Goal: Complete application form: Complete application form

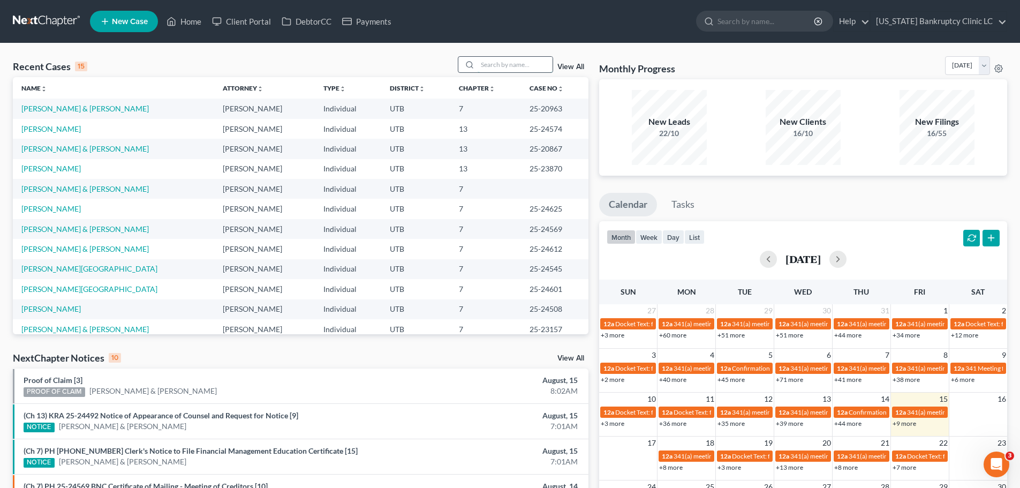
click at [499, 63] on input "search" at bounding box center [515, 65] width 75 height 16
type input "little"
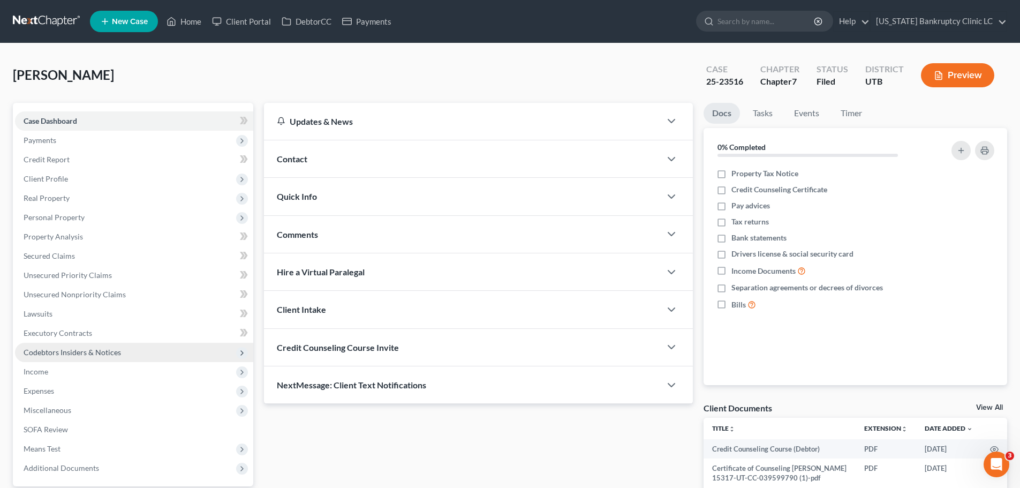
scroll to position [101, 0]
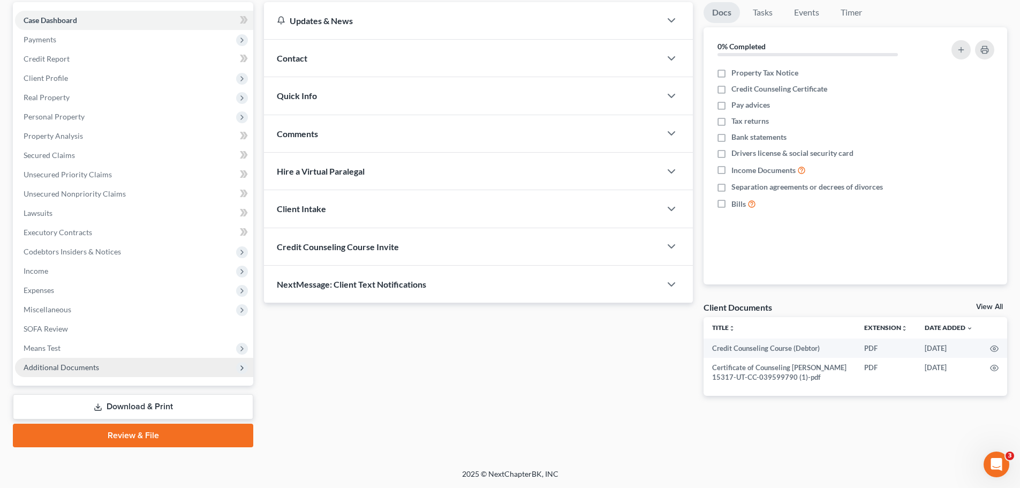
click at [74, 369] on span "Additional Documents" at bounding box center [62, 367] width 76 height 9
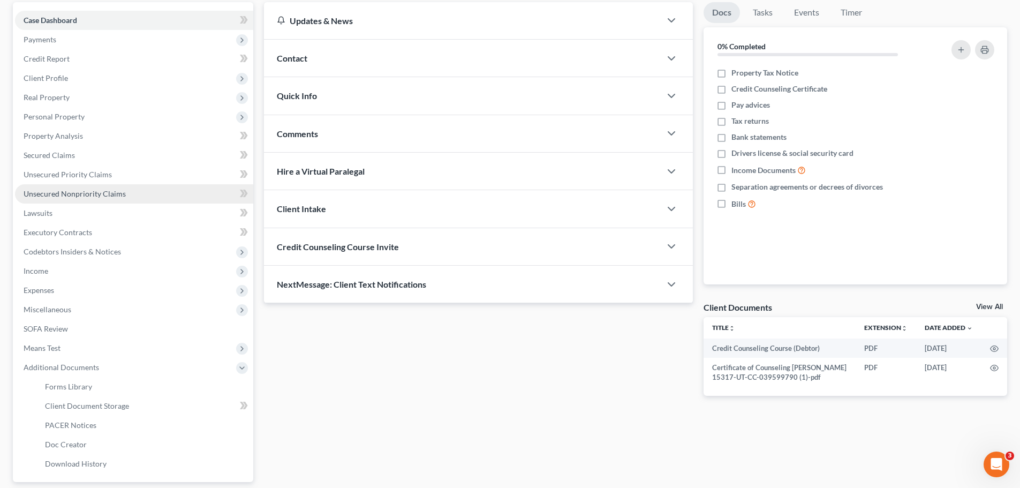
click at [132, 191] on link "Unsecured Nonpriority Claims" at bounding box center [134, 193] width 238 height 19
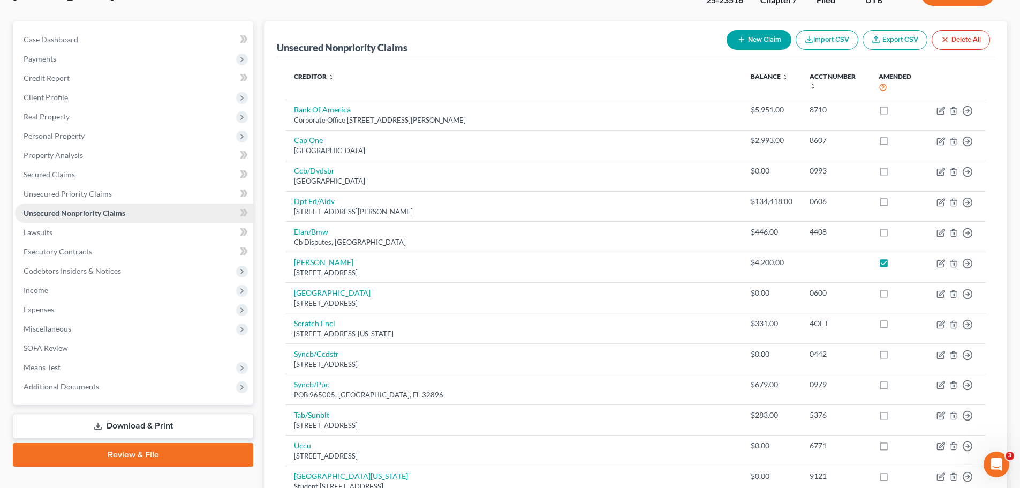
scroll to position [107, 0]
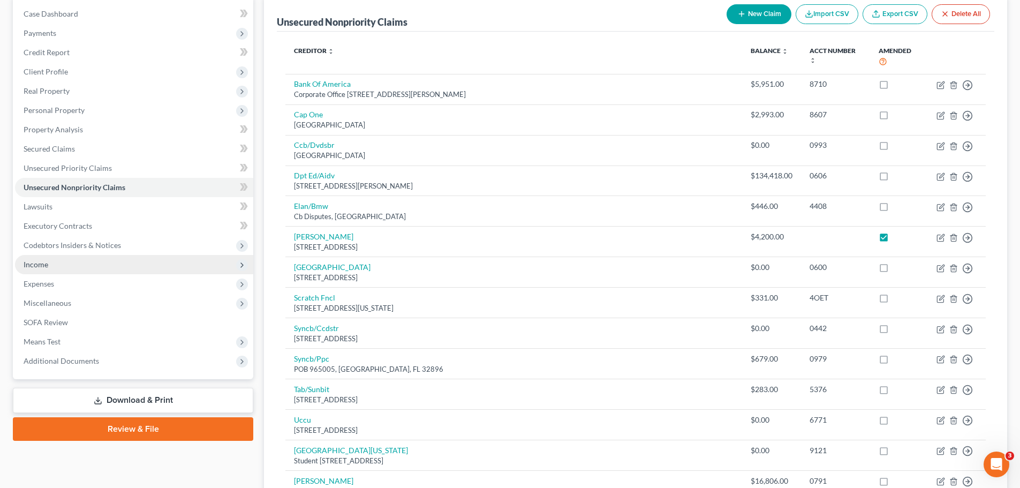
click at [147, 265] on span "Income" at bounding box center [134, 264] width 238 height 19
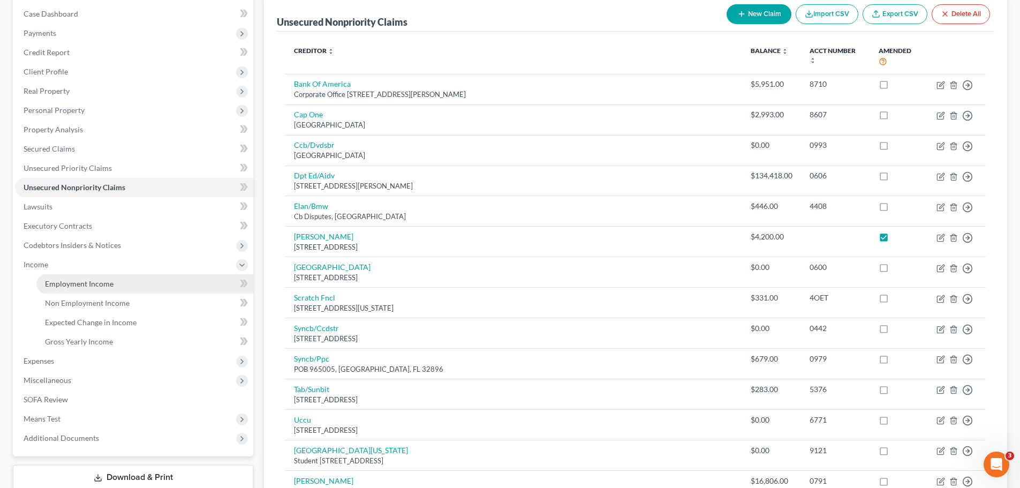
click at [131, 288] on link "Employment Income" at bounding box center [144, 283] width 217 height 19
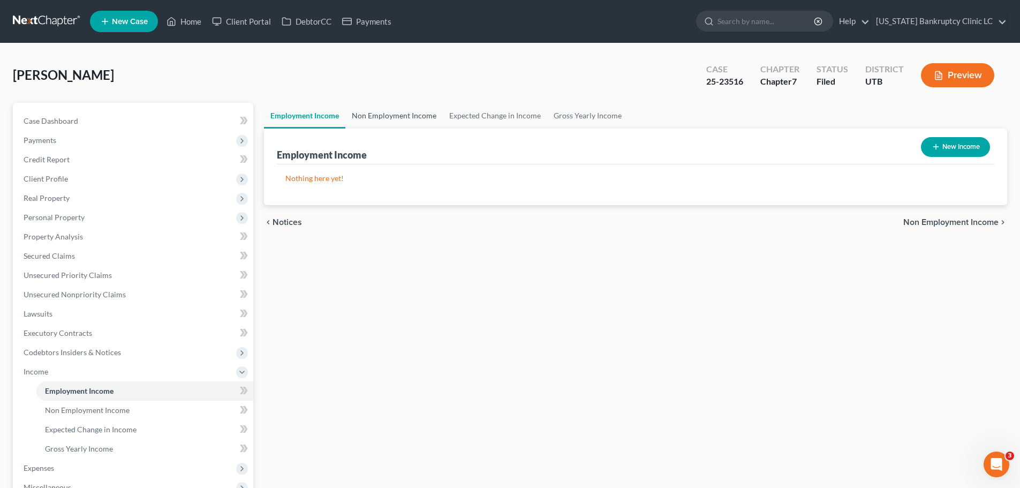
click at [397, 111] on link "Non Employment Income" at bounding box center [394, 116] width 97 height 26
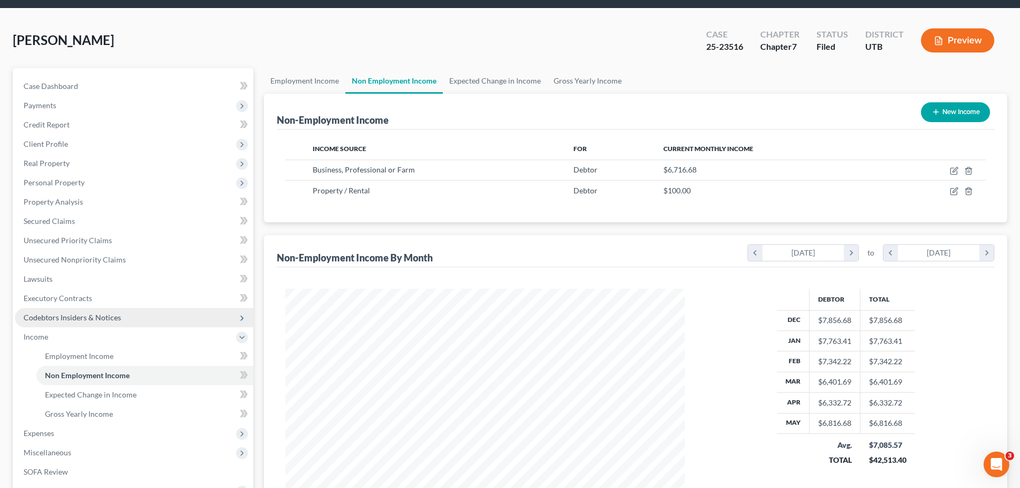
scroll to position [54, 0]
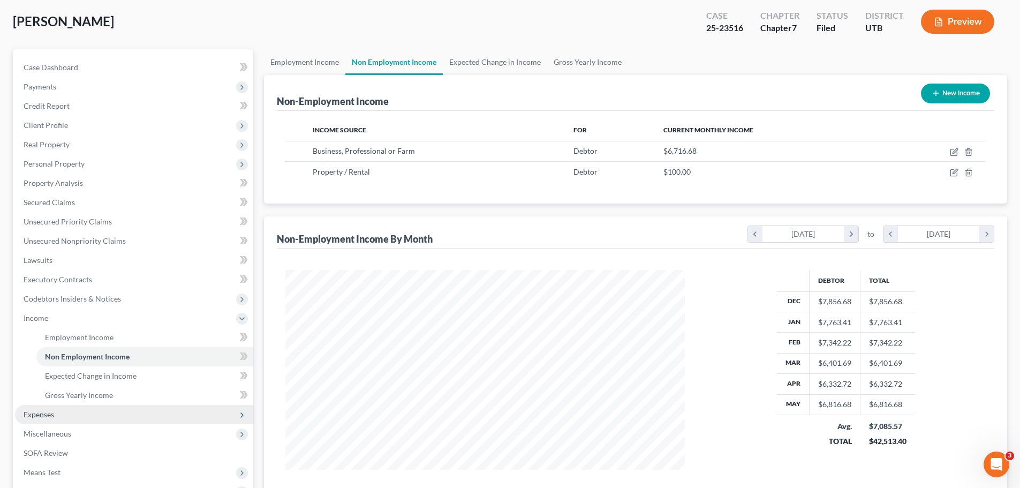
click at [48, 414] on span "Expenses" at bounding box center [39, 414] width 31 height 9
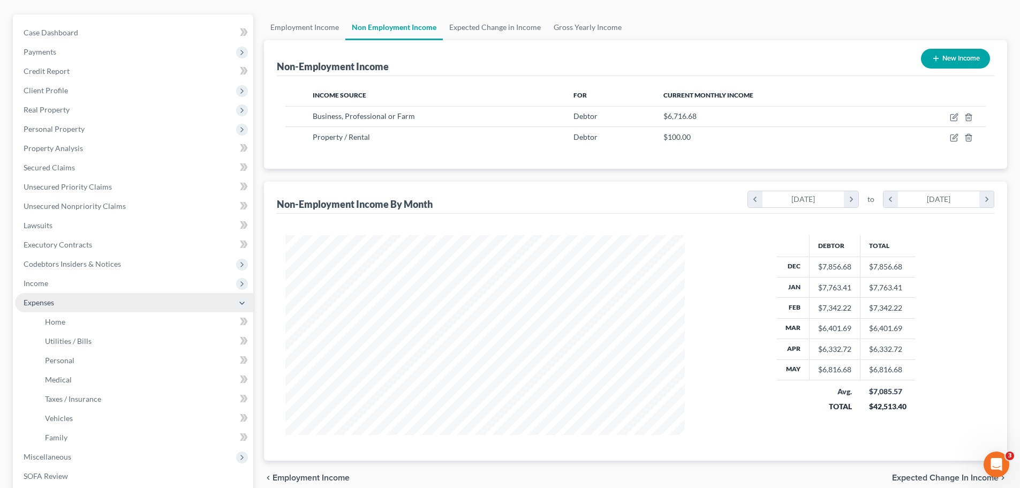
scroll to position [107, 0]
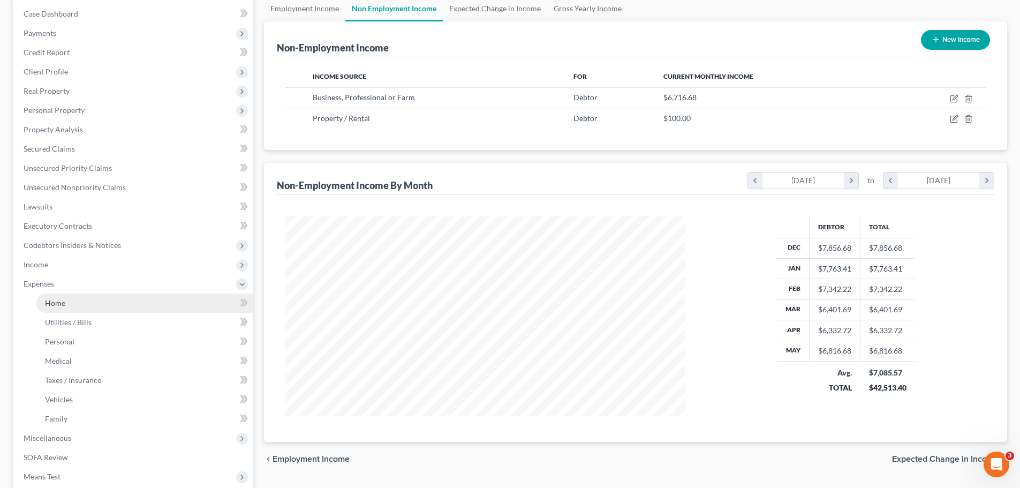
click at [122, 307] on link "Home" at bounding box center [144, 303] width 217 height 19
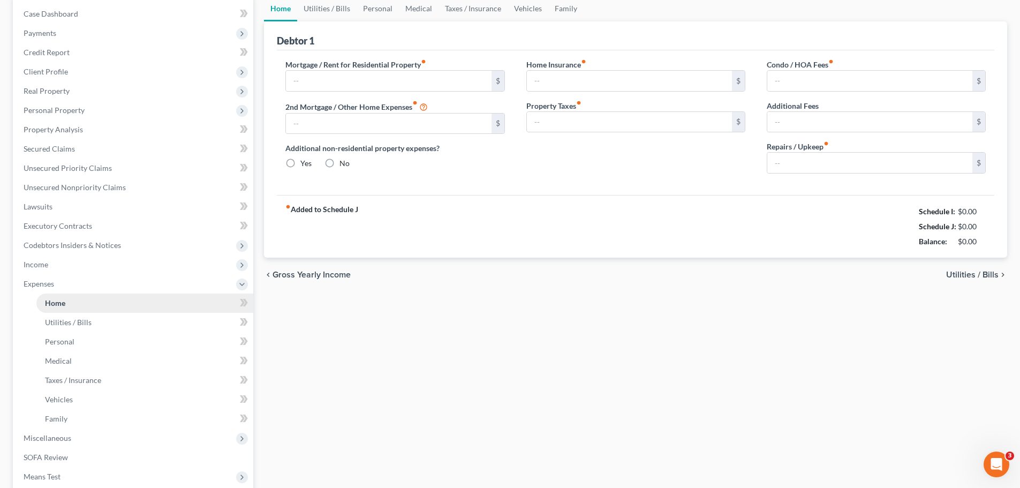
scroll to position [15, 0]
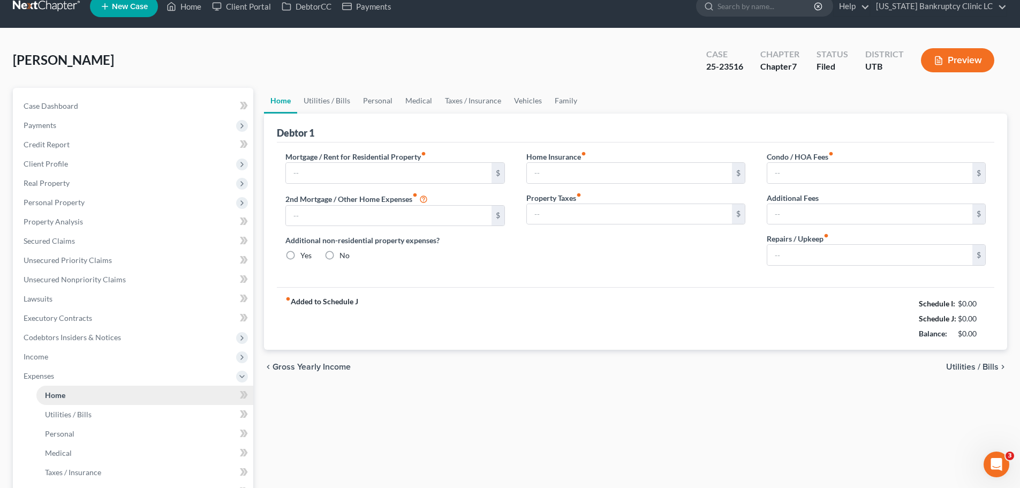
type input "2,200.00"
type input "0.00"
radio input "true"
type input "29.21"
type input "0.00"
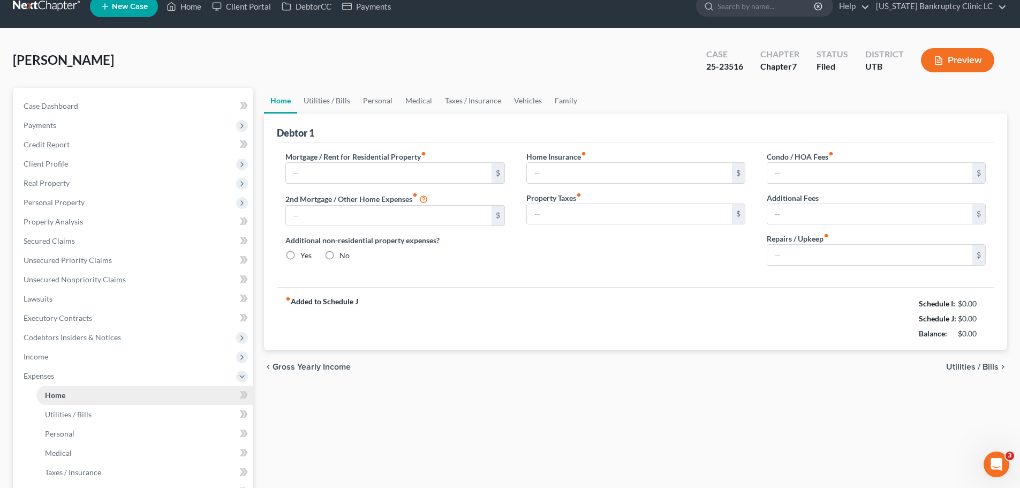
type input "0.00"
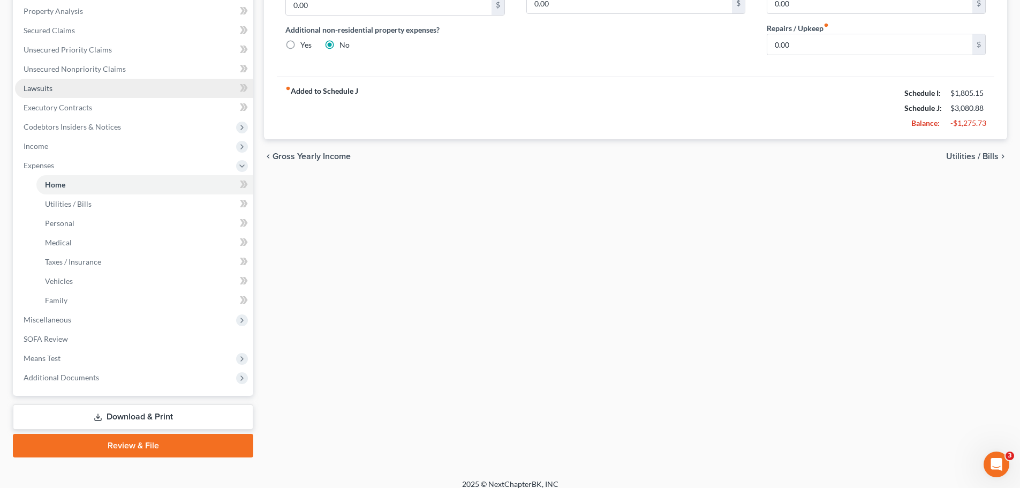
scroll to position [236, 0]
